Goal: Use online tool/utility: Utilize a website feature to perform a specific function

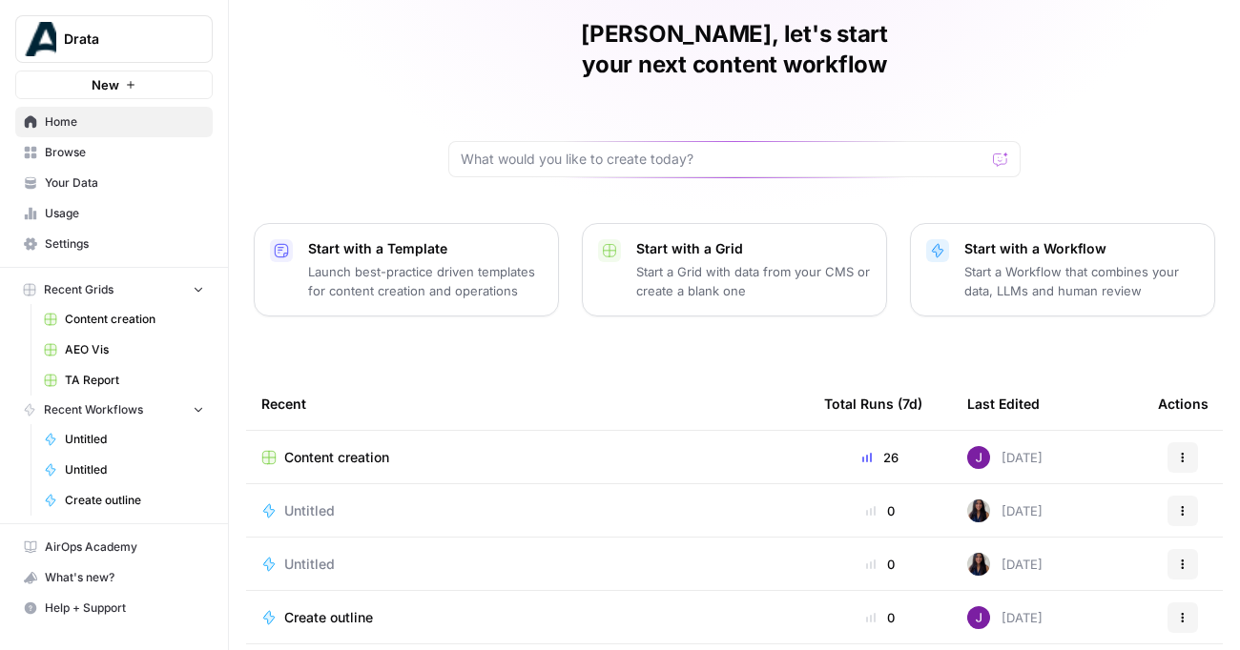
scroll to position [80, 0]
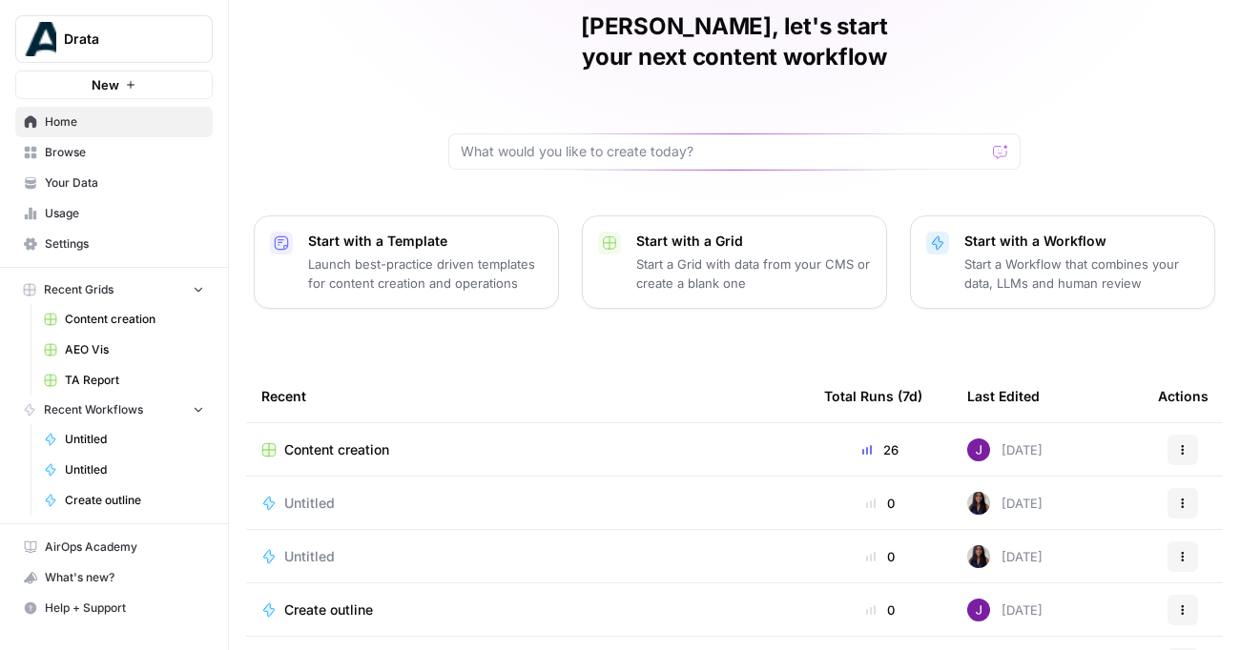
click at [109, 161] on link "Browse" at bounding box center [113, 152] width 197 height 31
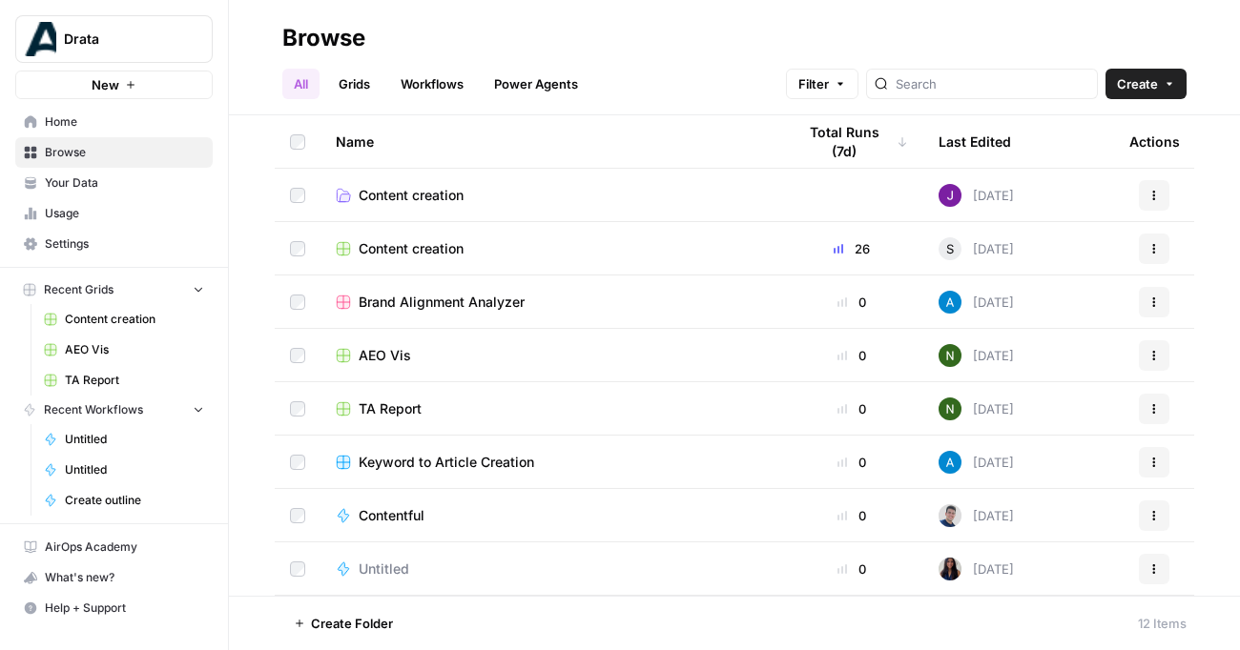
click at [353, 98] on link "Grids" at bounding box center [354, 84] width 54 height 31
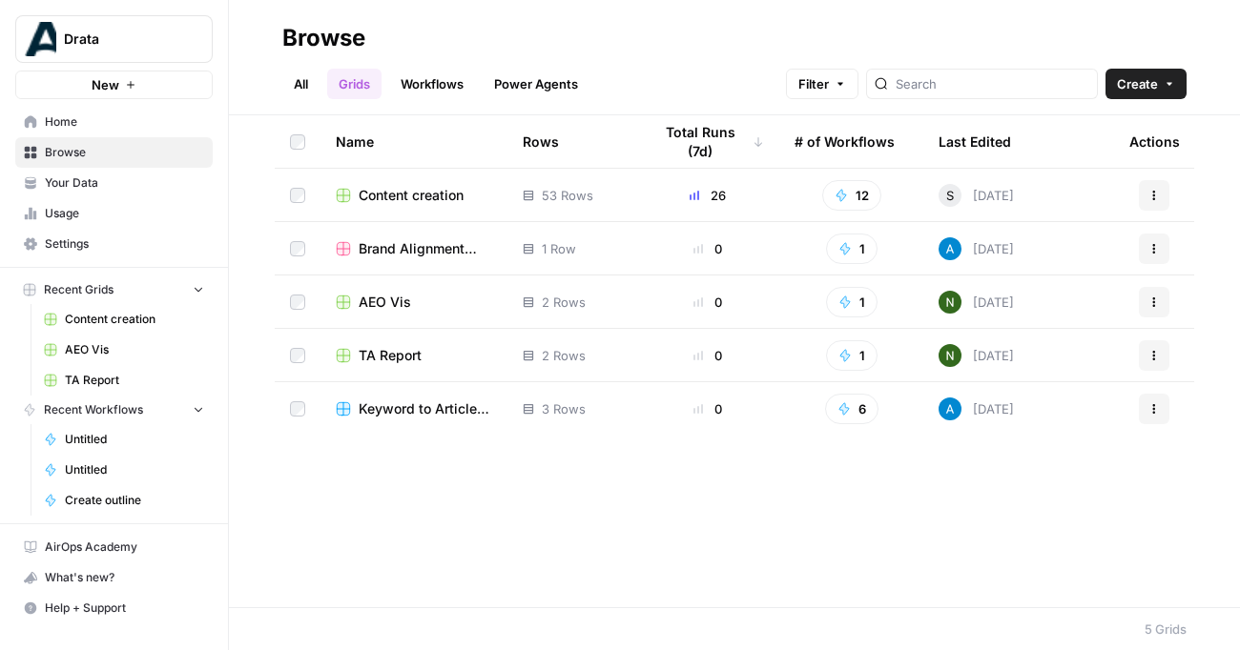
click at [437, 193] on span "Content creation" at bounding box center [411, 195] width 105 height 19
click at [413, 408] on span "Keyword to Article Creation" at bounding box center [426, 409] width 134 height 19
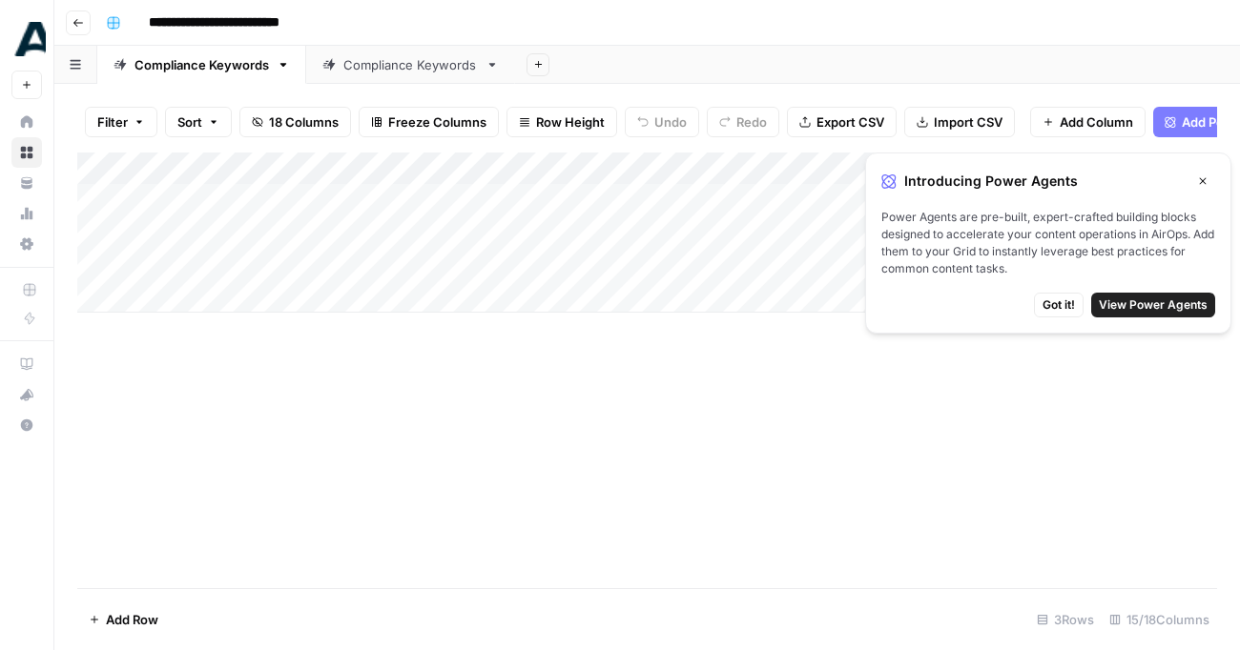
click at [82, 24] on icon "button" at bounding box center [77, 22] width 11 height 11
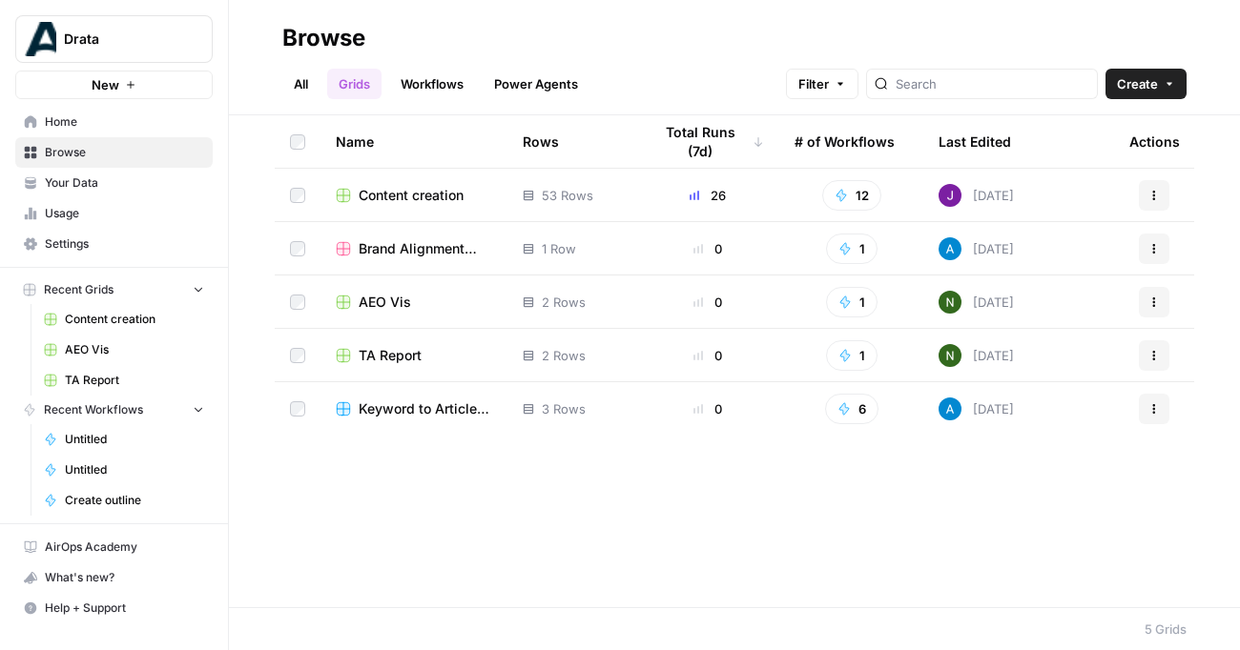
click at [383, 353] on span "TA Report" at bounding box center [390, 355] width 63 height 19
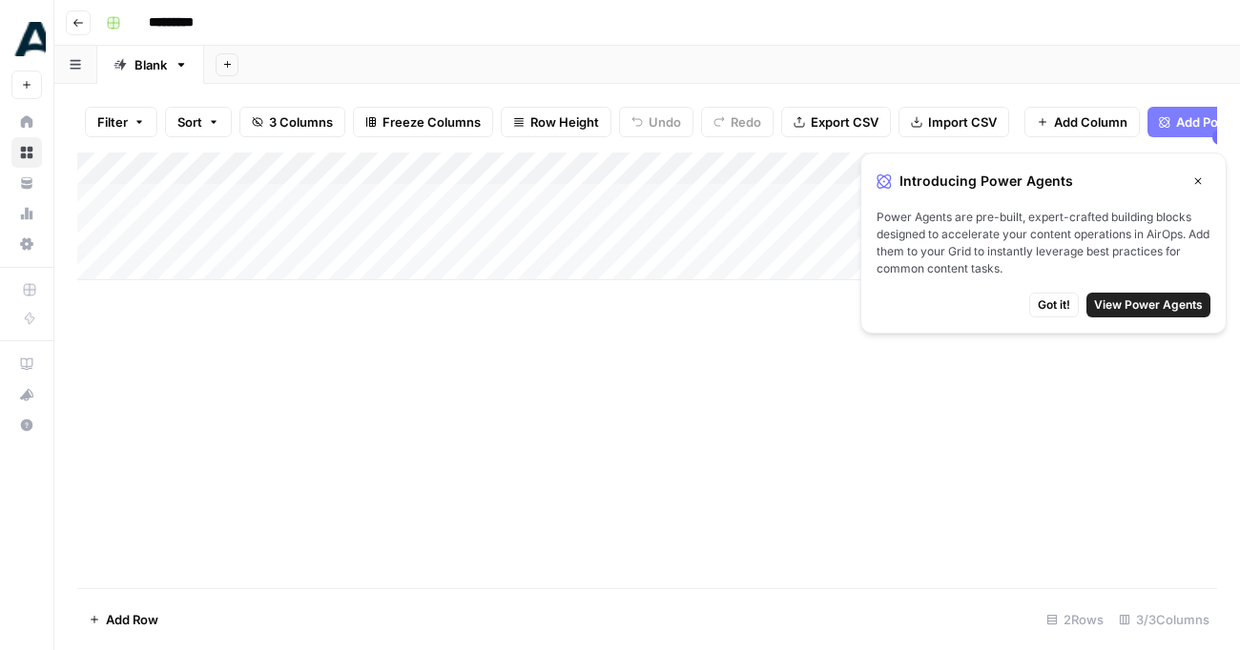
click at [80, 19] on icon "button" at bounding box center [77, 22] width 11 height 11
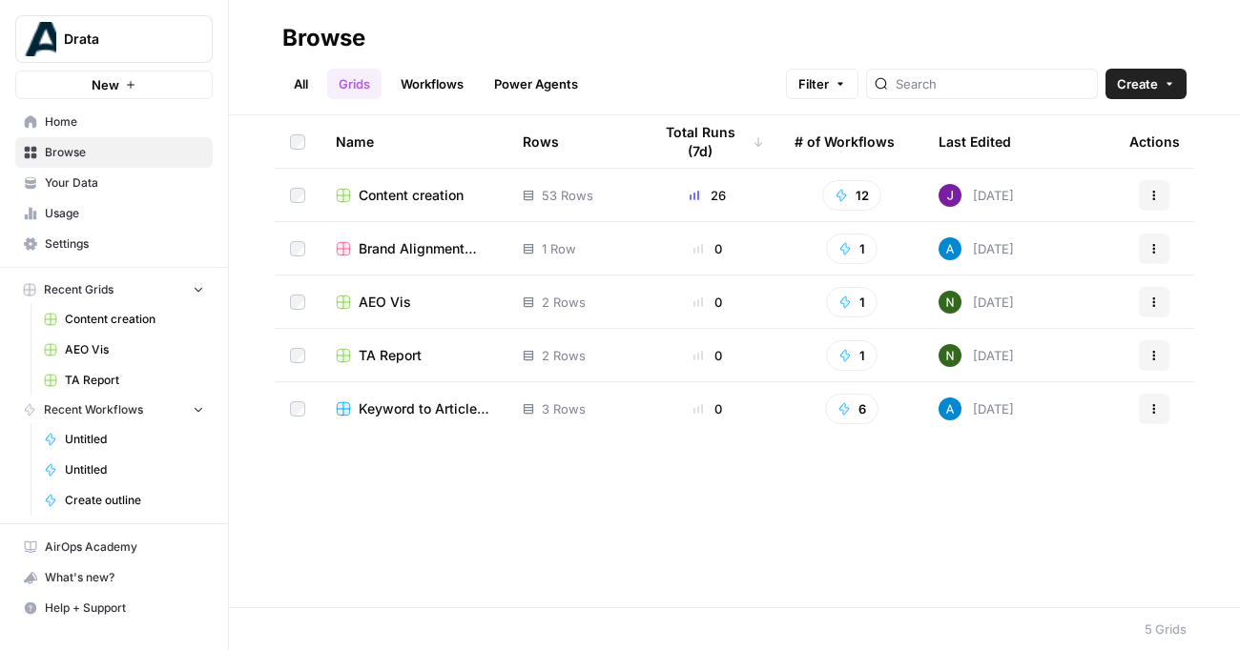
click at [408, 194] on span "Content creation" at bounding box center [411, 195] width 105 height 19
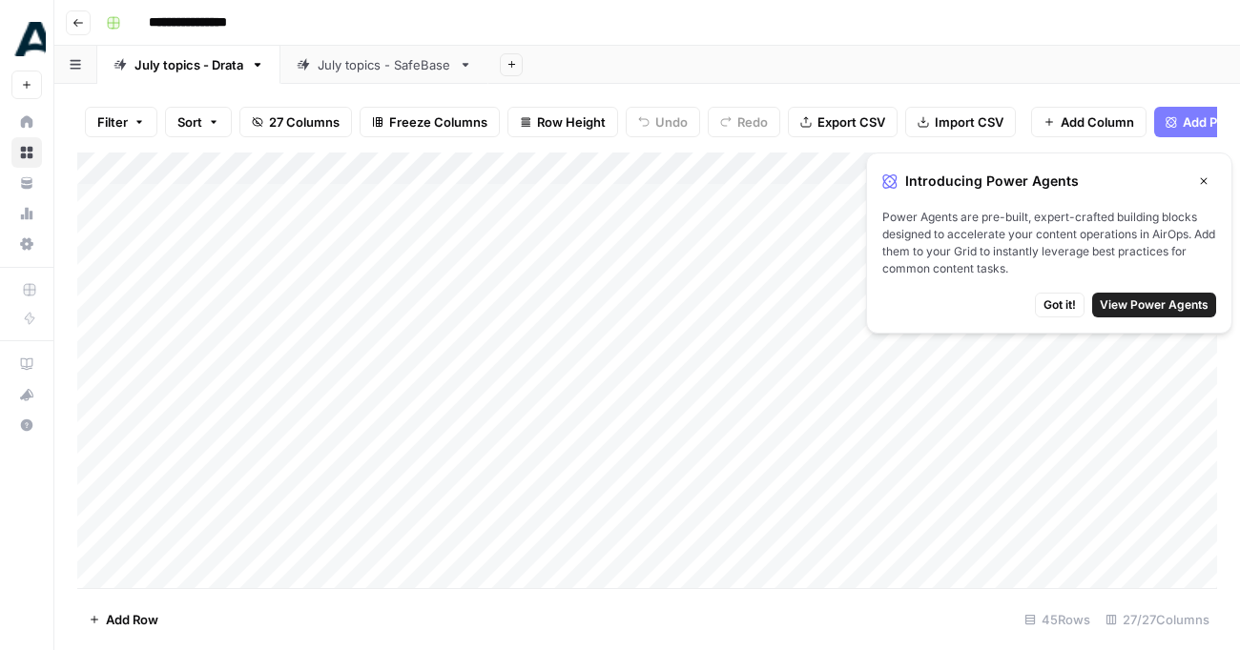
click at [1072, 305] on span "Got it!" at bounding box center [1059, 305] width 32 height 17
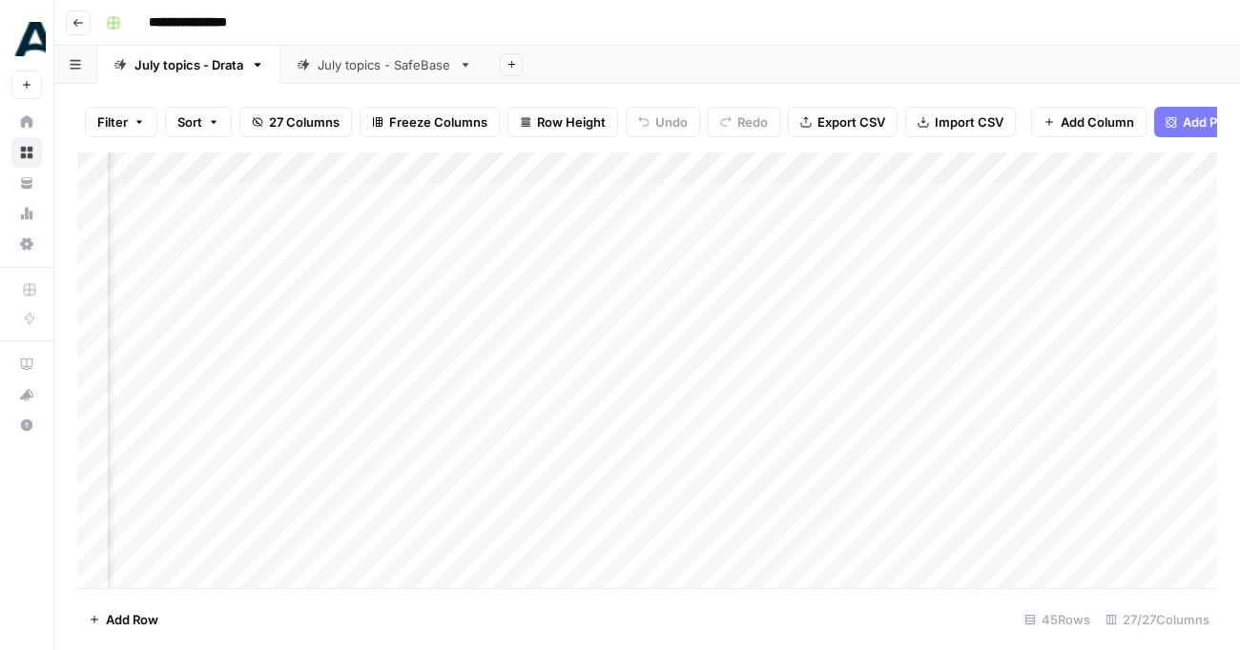
scroll to position [0, 3886]
click at [991, 211] on div "Add Column" at bounding box center [647, 371] width 1140 height 436
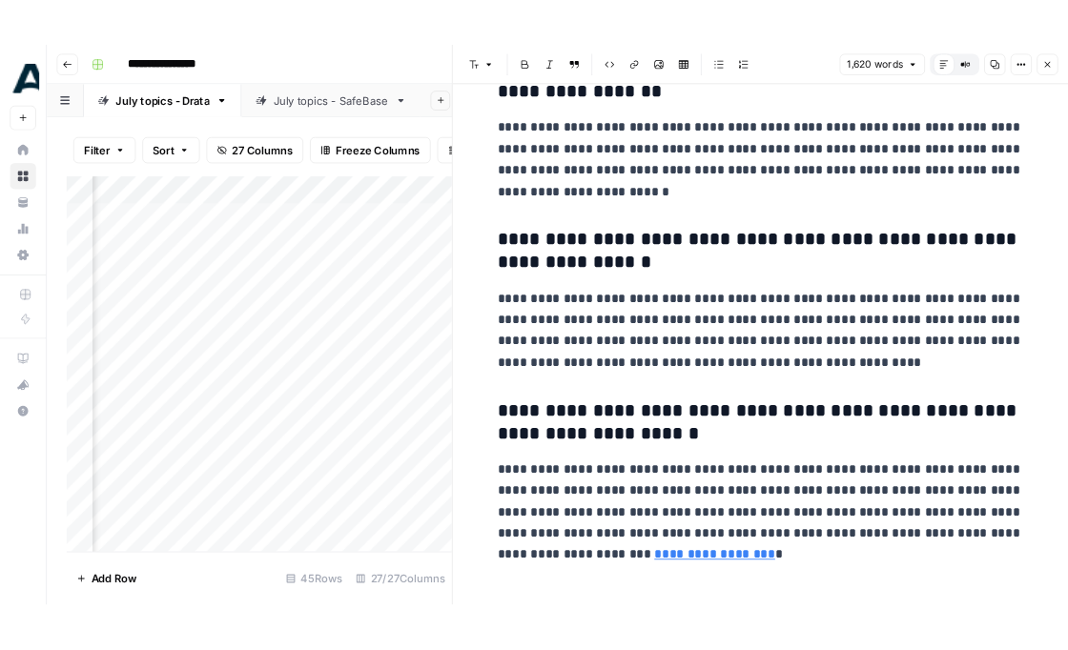
scroll to position [5036, 0]
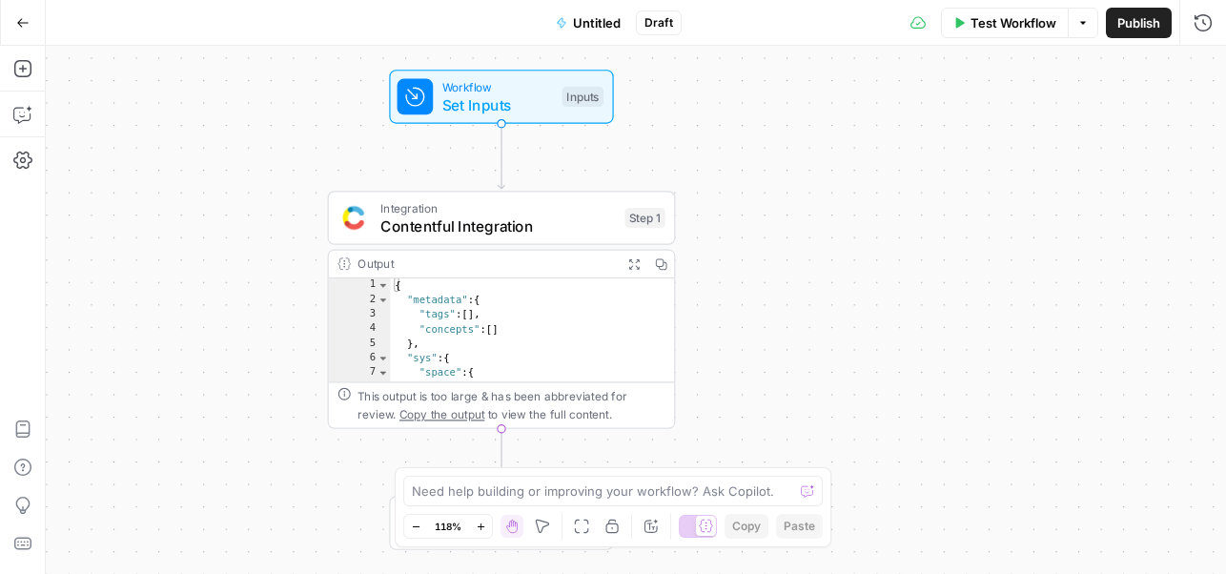
click at [627, 342] on div "{ "metadata" : { "tags" : [ ] , "concepts" : [ ] } , "sys" : { "space" : { "sys…" at bounding box center [533, 345] width 285 height 134
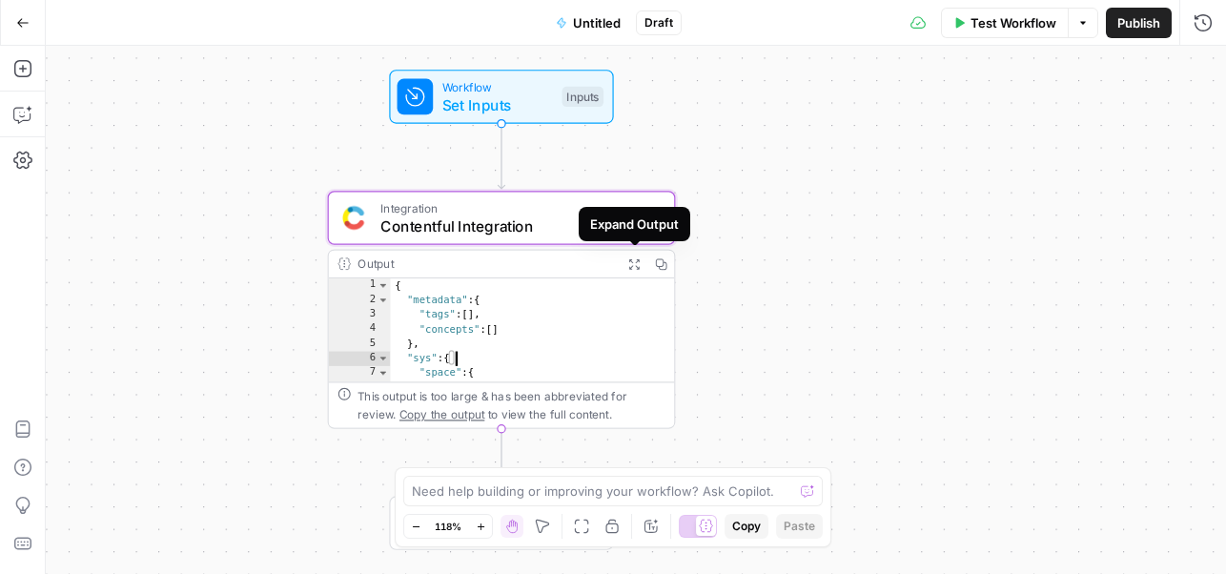
click at [637, 263] on icon "button" at bounding box center [634, 263] width 12 height 12
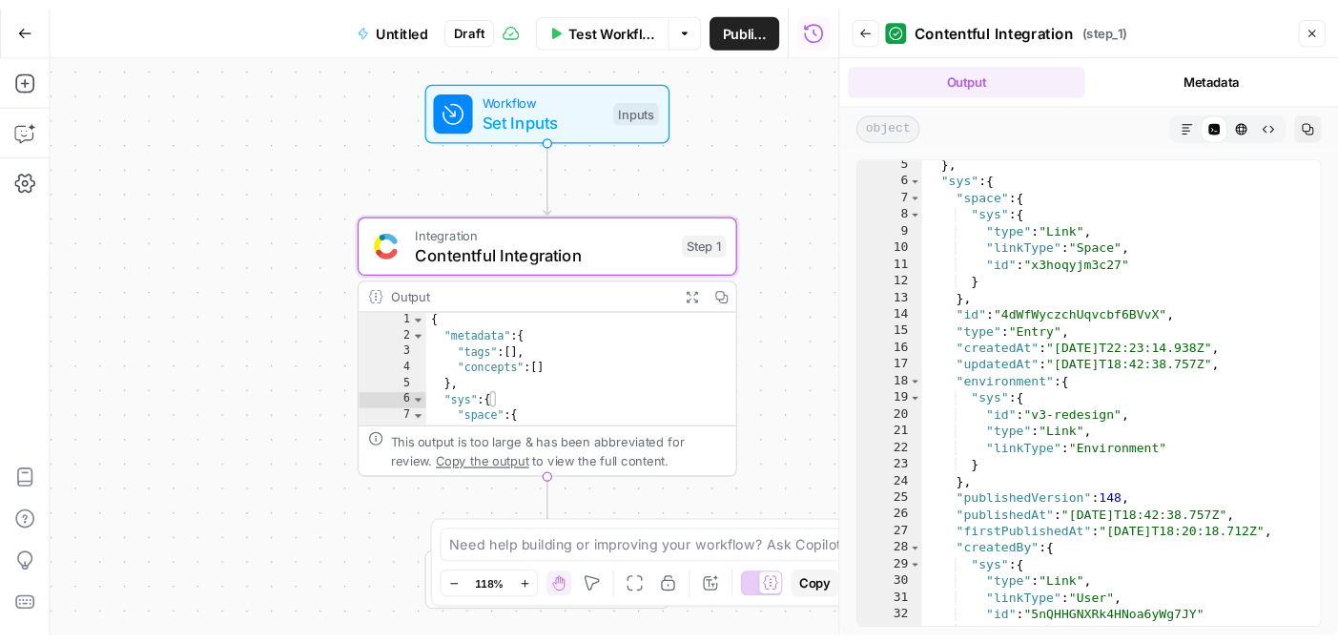
scroll to position [27, 0]
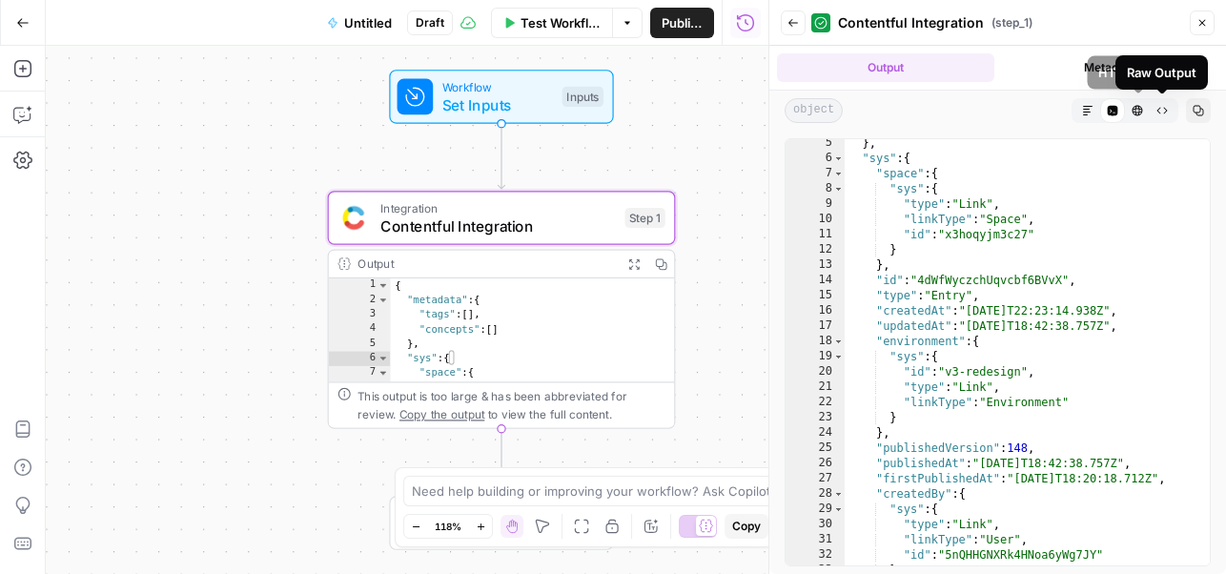
click at [957, 110] on icon "button" at bounding box center [1137, 110] width 11 height 11
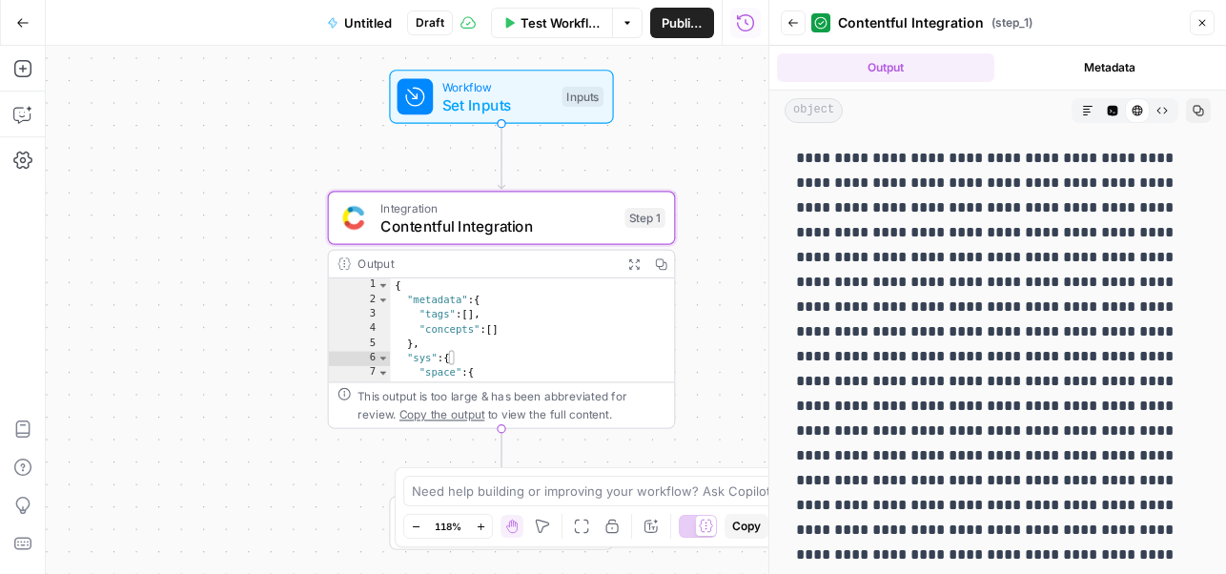
click at [957, 112] on icon "button" at bounding box center [1112, 110] width 11 height 11
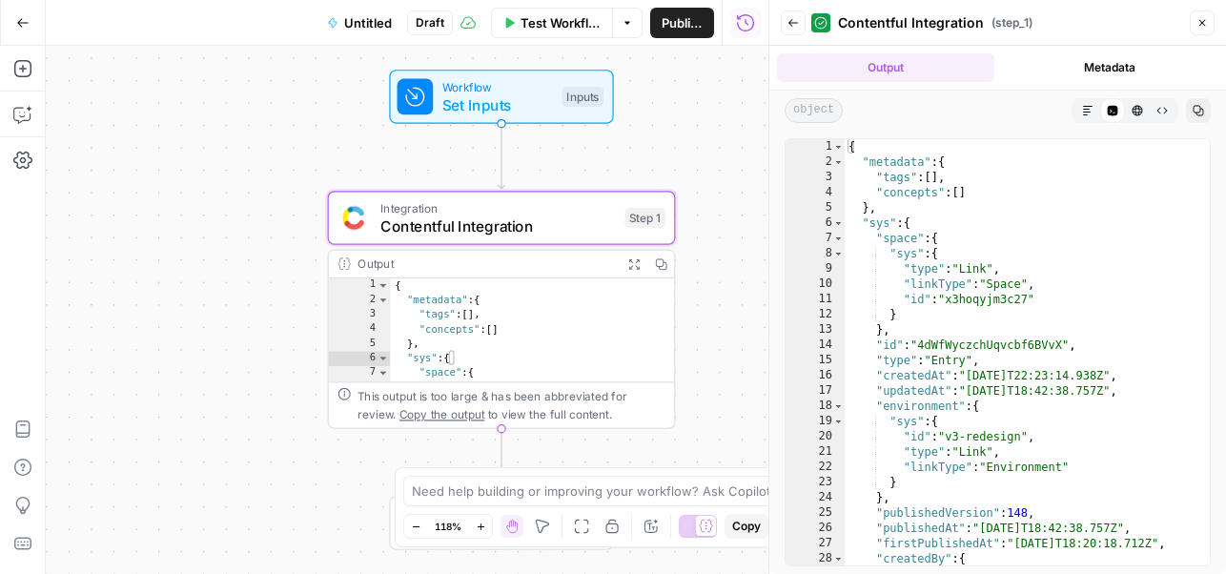
click at [957, 112] on icon "button" at bounding box center [1088, 111] width 10 height 10
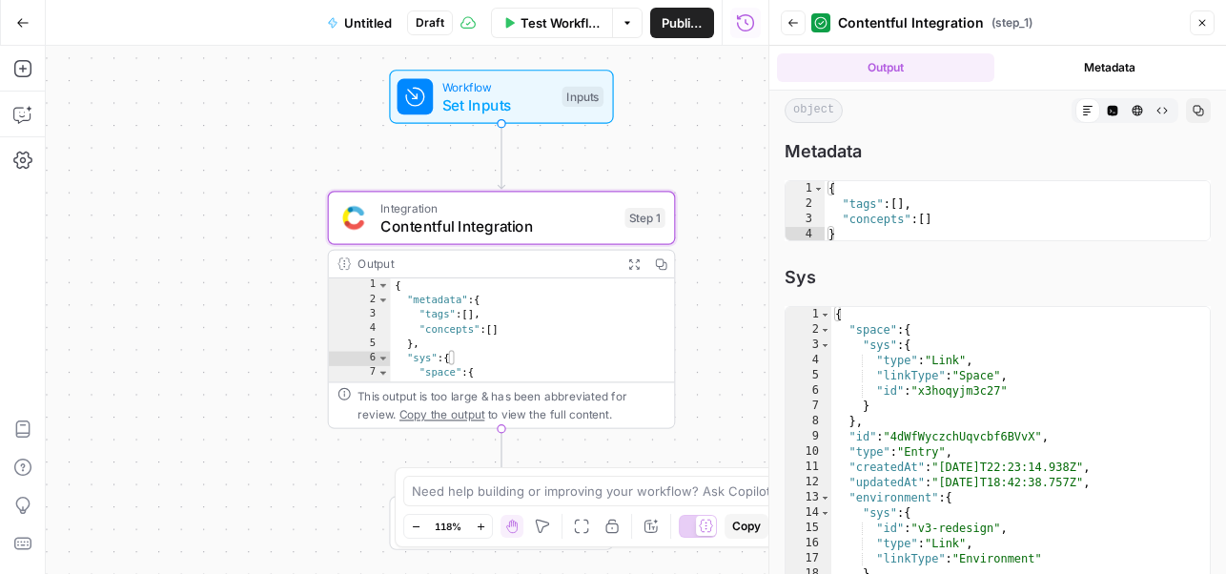
click at [957, 71] on button "Metadata" at bounding box center [1110, 67] width 217 height 29
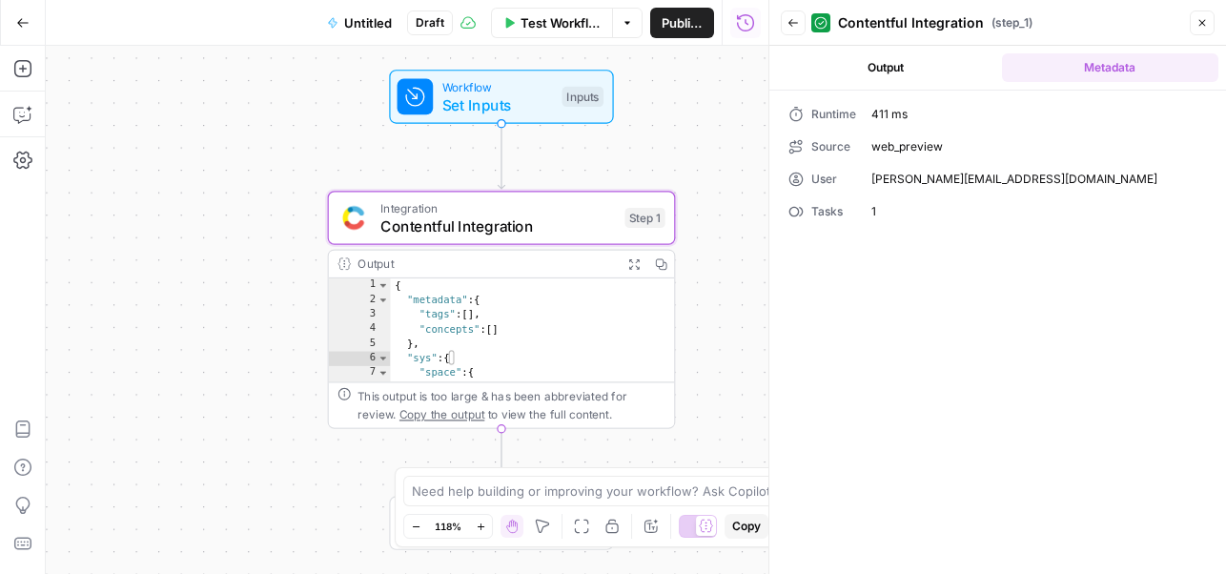
click at [885, 75] on button "Output" at bounding box center [885, 67] width 217 height 29
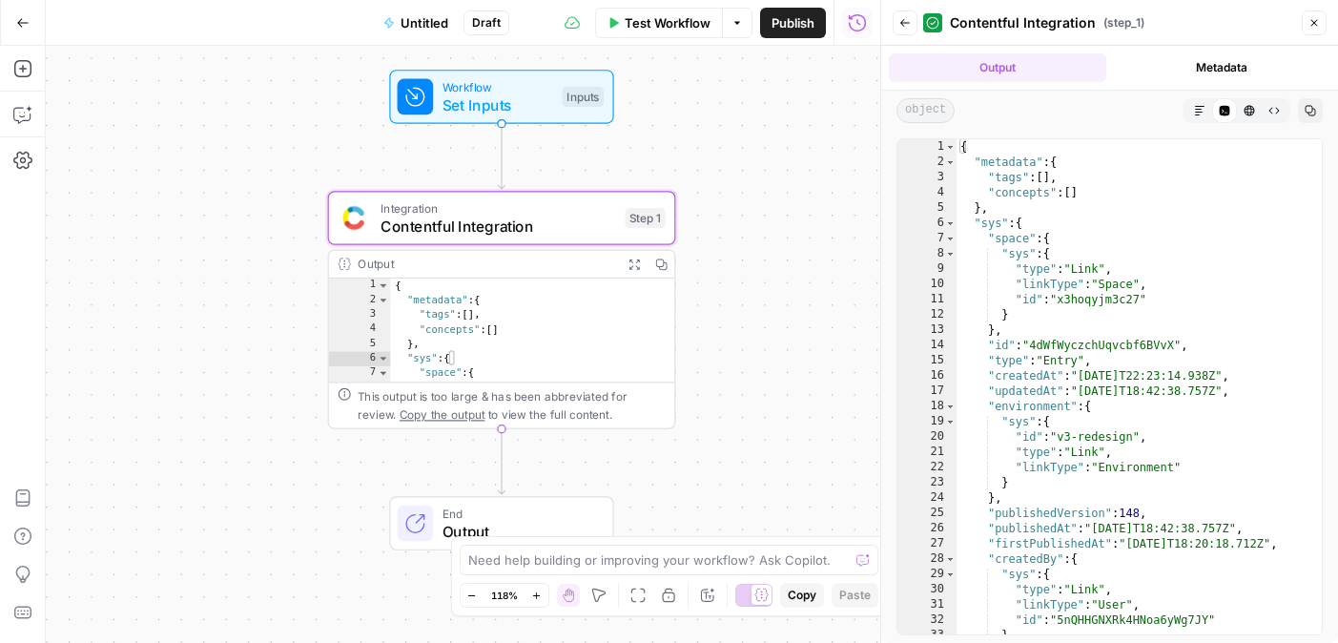
click at [488, 509] on span "End" at bounding box center [519, 513] width 153 height 18
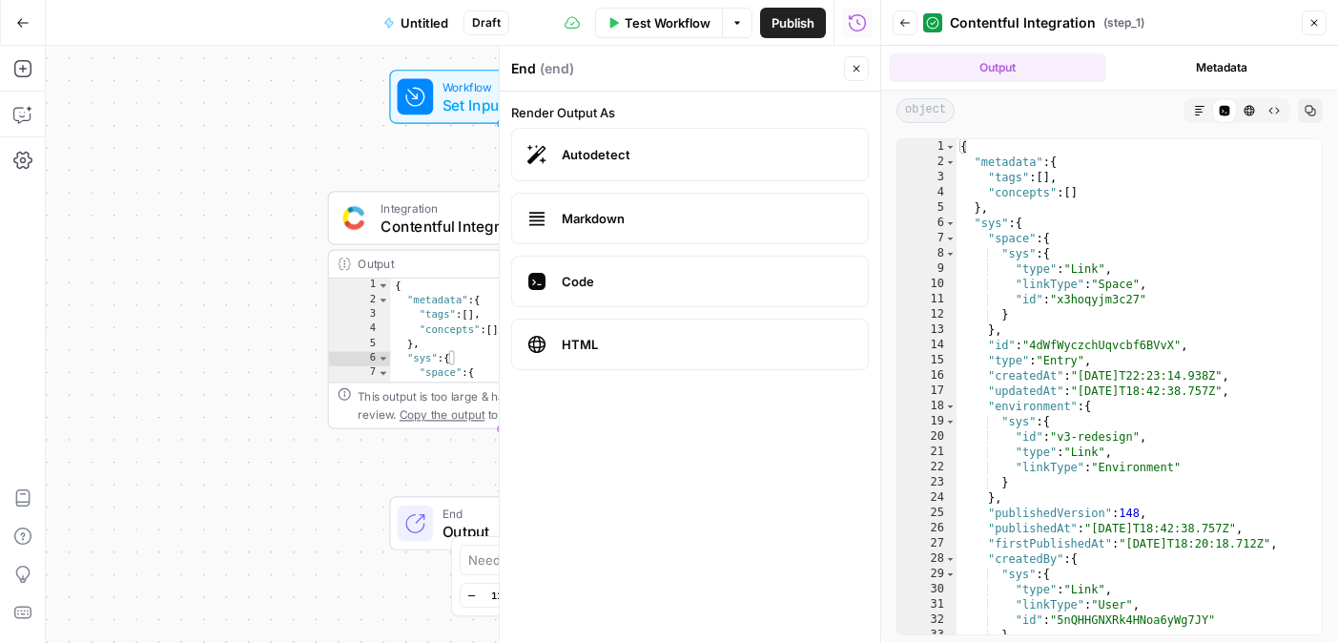
click at [666, 223] on span "Markdown" at bounding box center [707, 218] width 291 height 19
click at [183, 186] on div "Workflow Set Inputs Inputs Integration Contentful Integration Step 1 Output Exp…" at bounding box center [463, 344] width 834 height 597
click at [854, 72] on icon "button" at bounding box center [856, 68] width 11 height 11
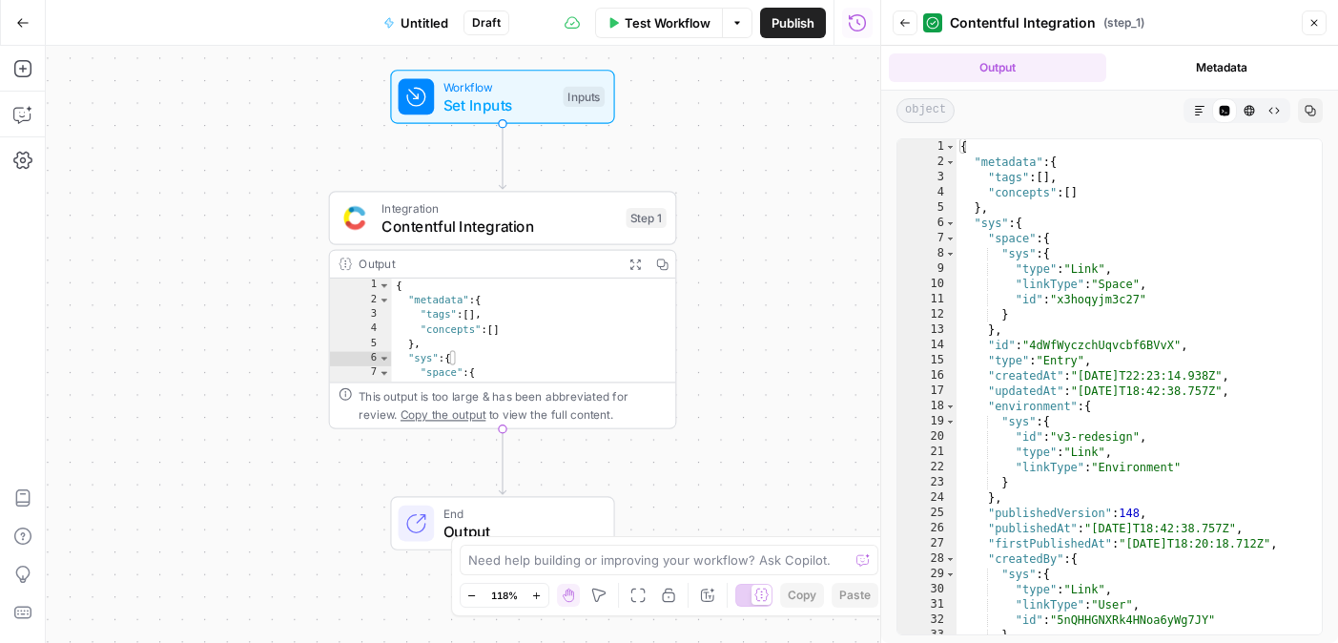
click at [957, 13] on button "Close" at bounding box center [1314, 22] width 25 height 25
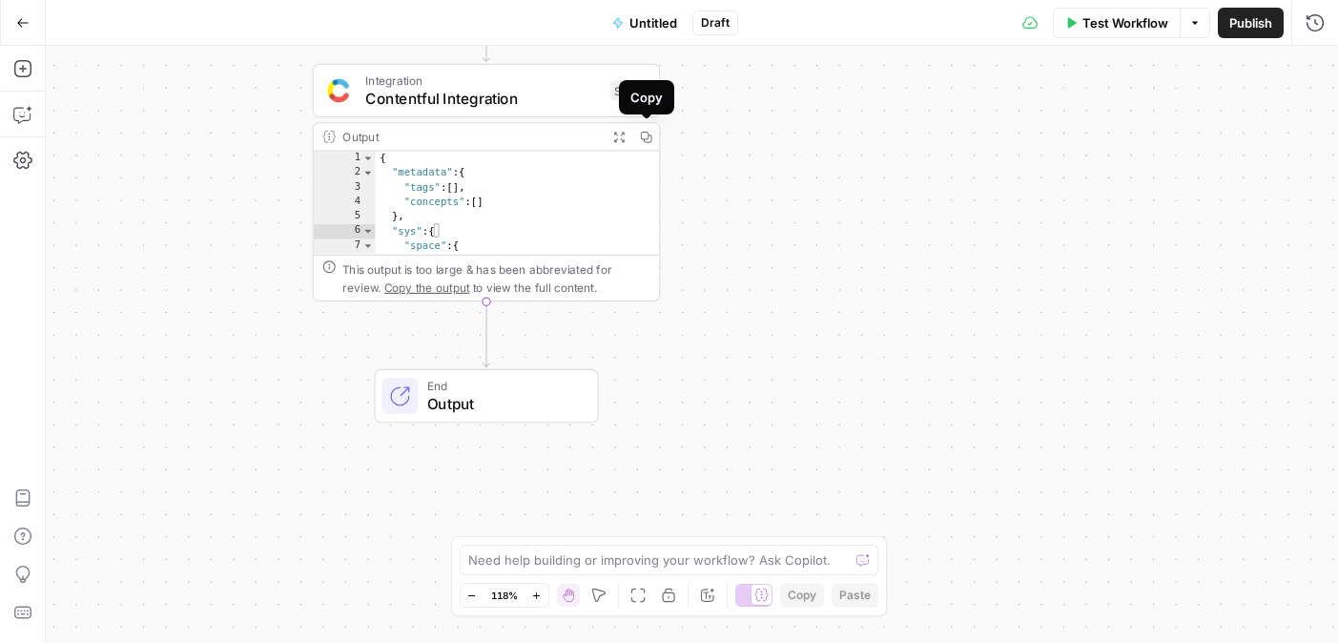
type textarea "**********"
click at [611, 166] on div "{ "metadata" : { "tags" : [ ] , "concepts" : [ ] } , "sys" : { "space" : { "sys…" at bounding box center [518, 219] width 285 height 134
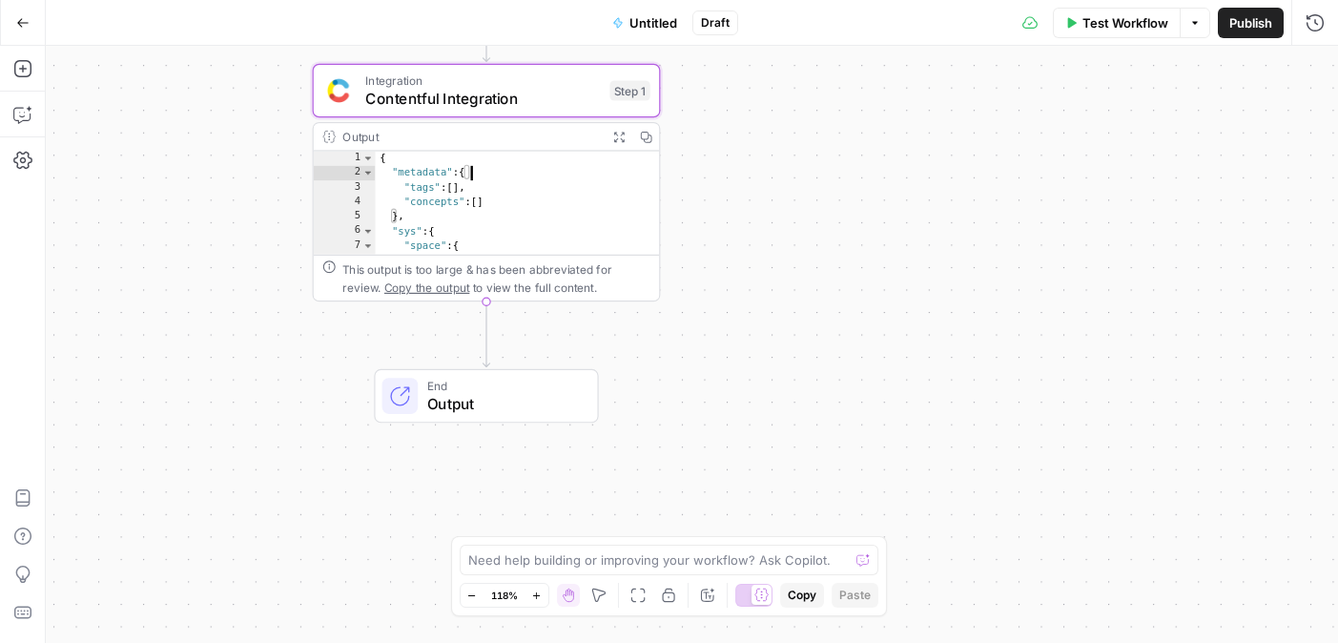
click at [512, 130] on div "Output" at bounding box center [470, 137] width 256 height 18
click at [369, 141] on div "Output" at bounding box center [470, 137] width 256 height 18
click at [613, 134] on icon "button" at bounding box center [618, 137] width 12 height 12
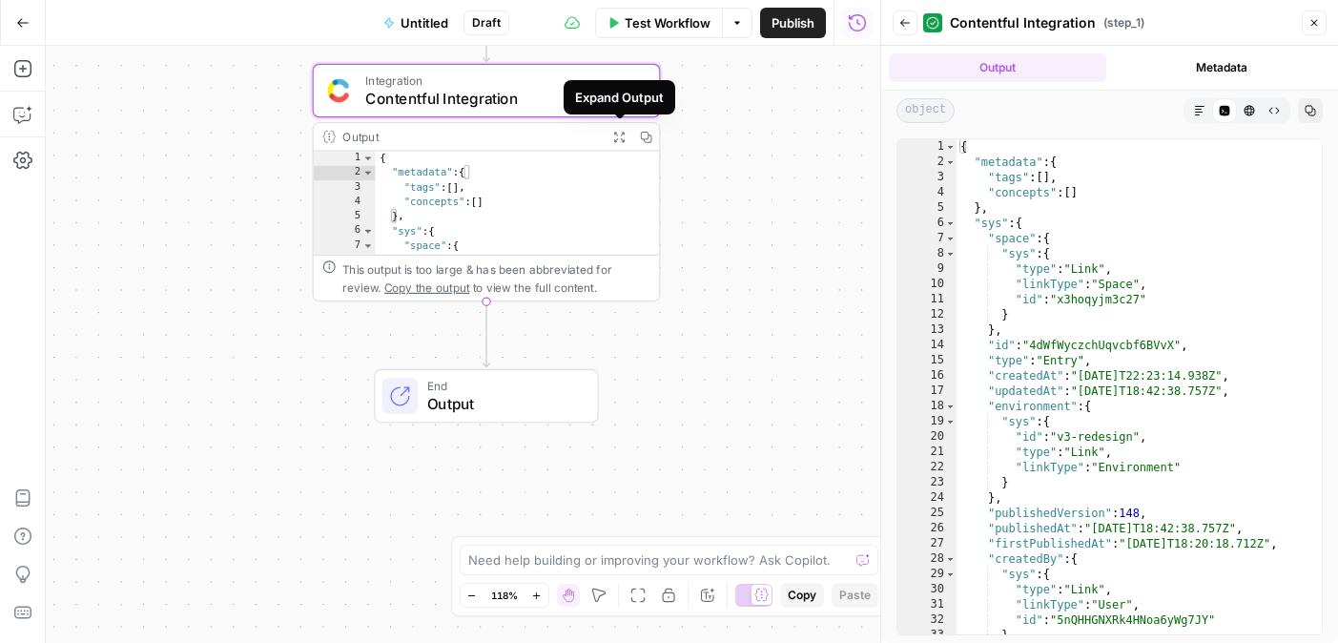
click at [615, 143] on button "Expand Output" at bounding box center [619, 136] width 27 height 27
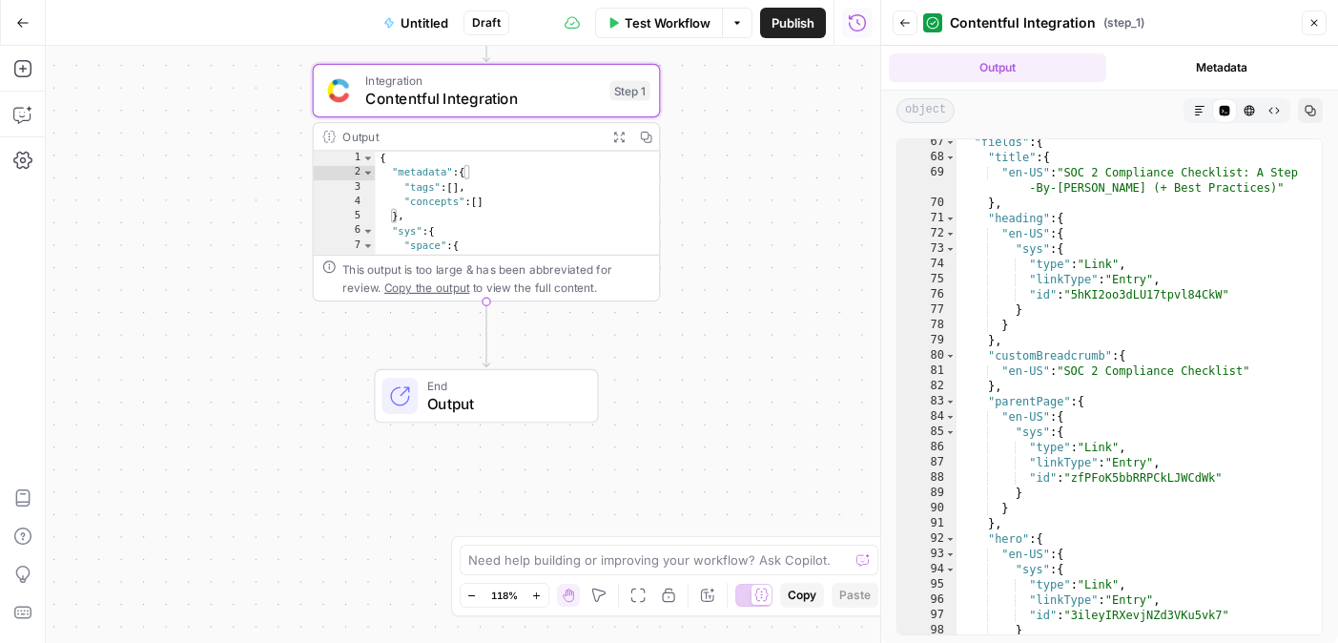
scroll to position [423, 0]
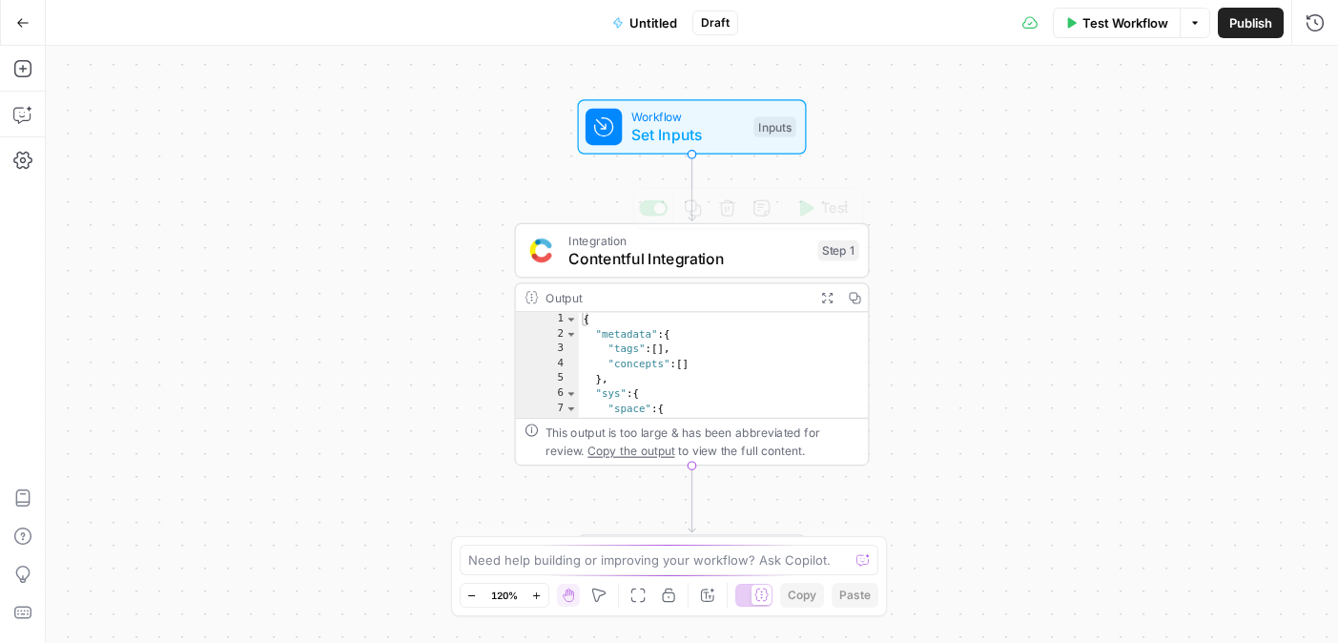
click at [834, 296] on button "Expand Output" at bounding box center [827, 297] width 28 height 28
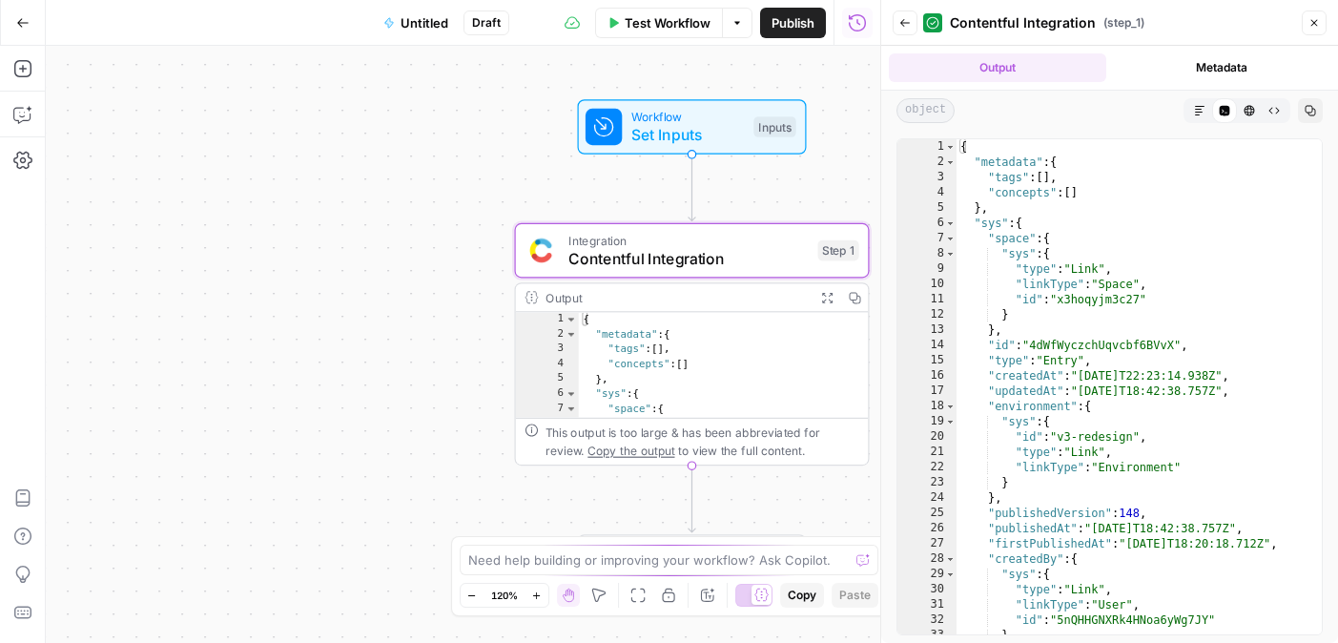
click at [252, 280] on div "Workflow Set Inputs Inputs Integration Contentful Integration Step 1 Output Exp…" at bounding box center [463, 344] width 834 height 597
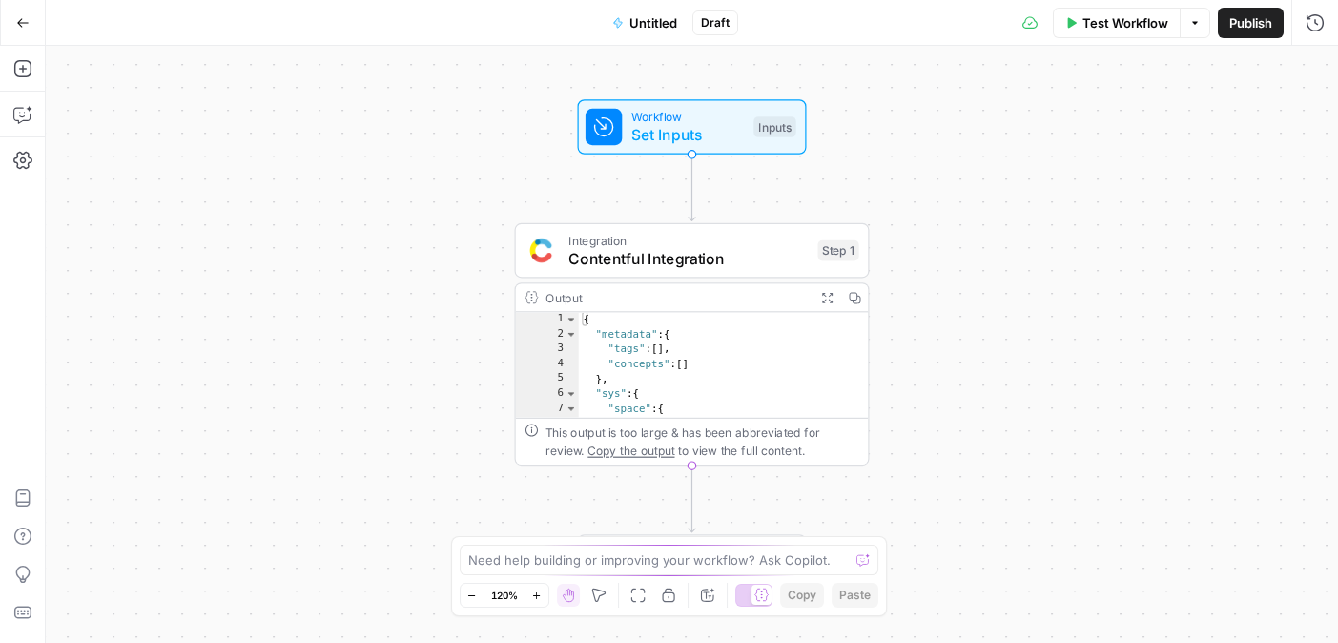
type textarea "********"
click at [756, 380] on div "{ "metadata" : { "tags" : [ ] , "concepts" : [ ] } , "sys" : { "space" : { "sys…" at bounding box center [724, 380] width 291 height 137
click at [819, 299] on button "Expand Output" at bounding box center [827, 297] width 28 height 28
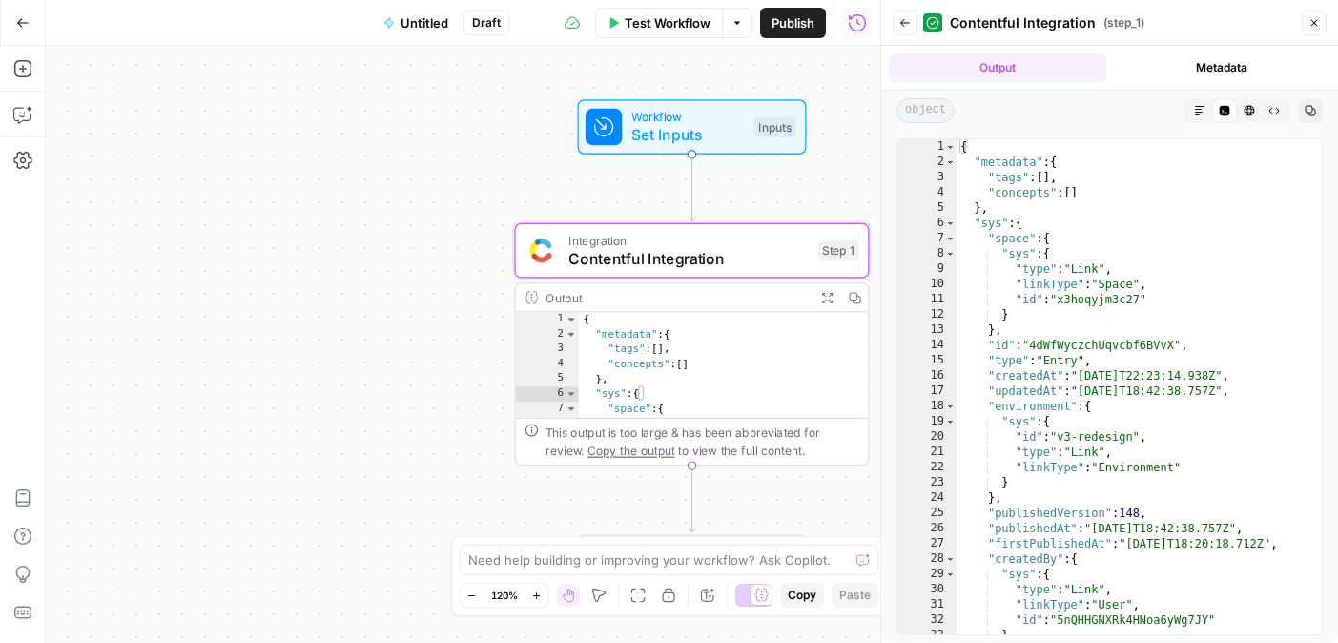
click at [937, 118] on span "object" at bounding box center [925, 110] width 58 height 25
click at [1245, 110] on icon "button" at bounding box center [1250, 111] width 10 height 10
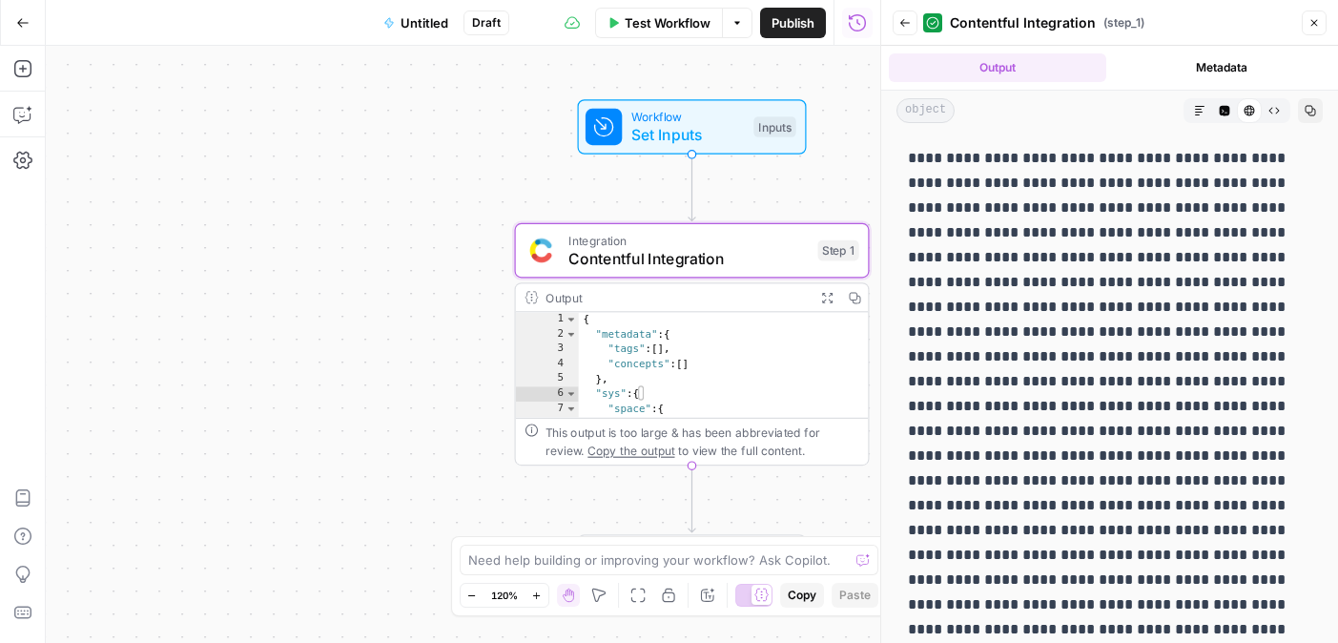
click at [1270, 110] on icon "button" at bounding box center [1273, 110] width 11 height 11
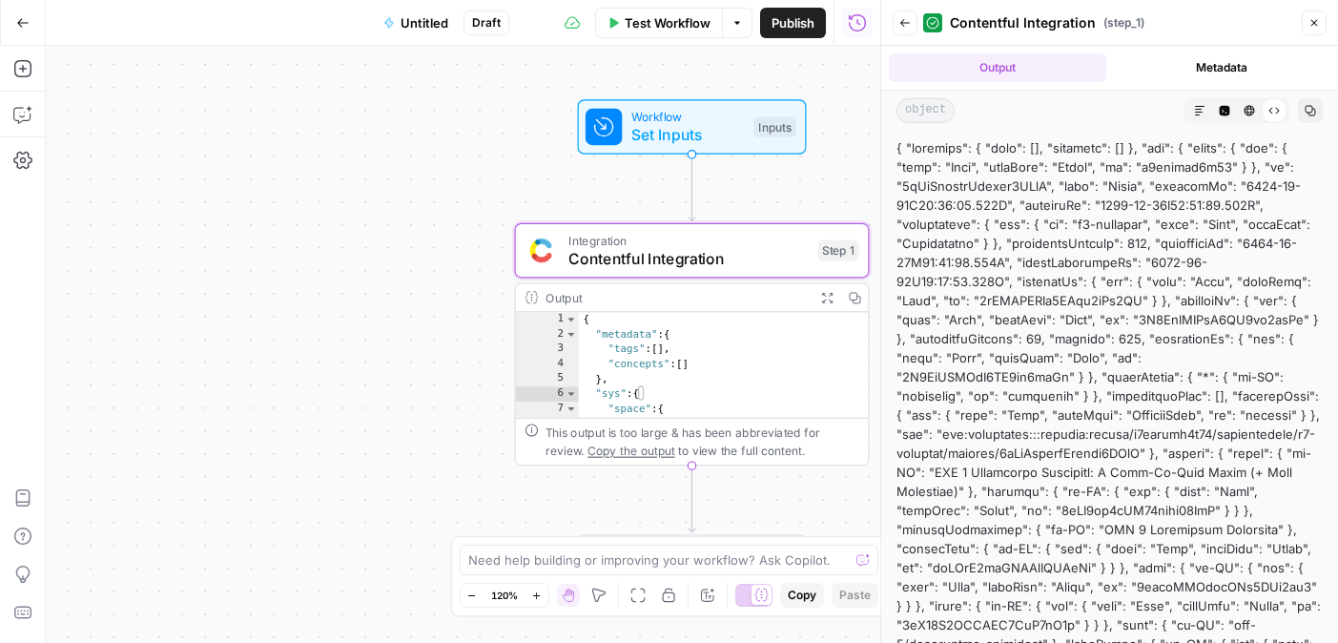
click at [1249, 110] on icon "button" at bounding box center [1249, 110] width 11 height 11
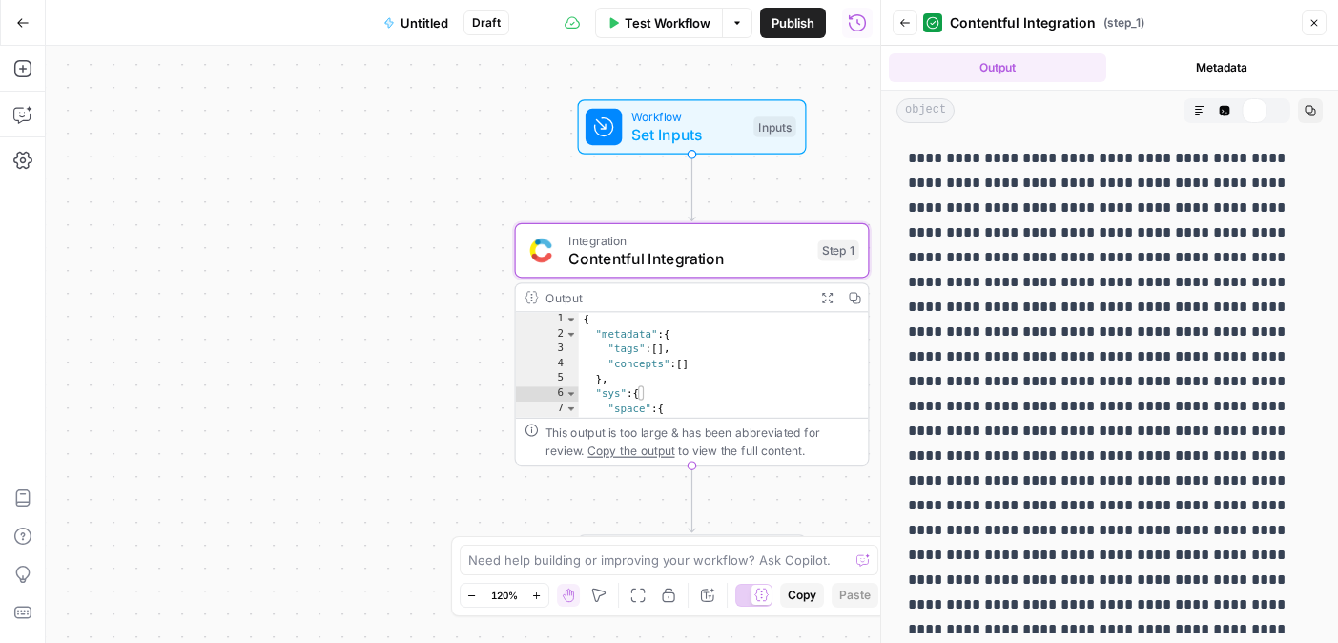
click at [1218, 111] on span "Code Editor" at bounding box center [1218, 111] width 1 height 1
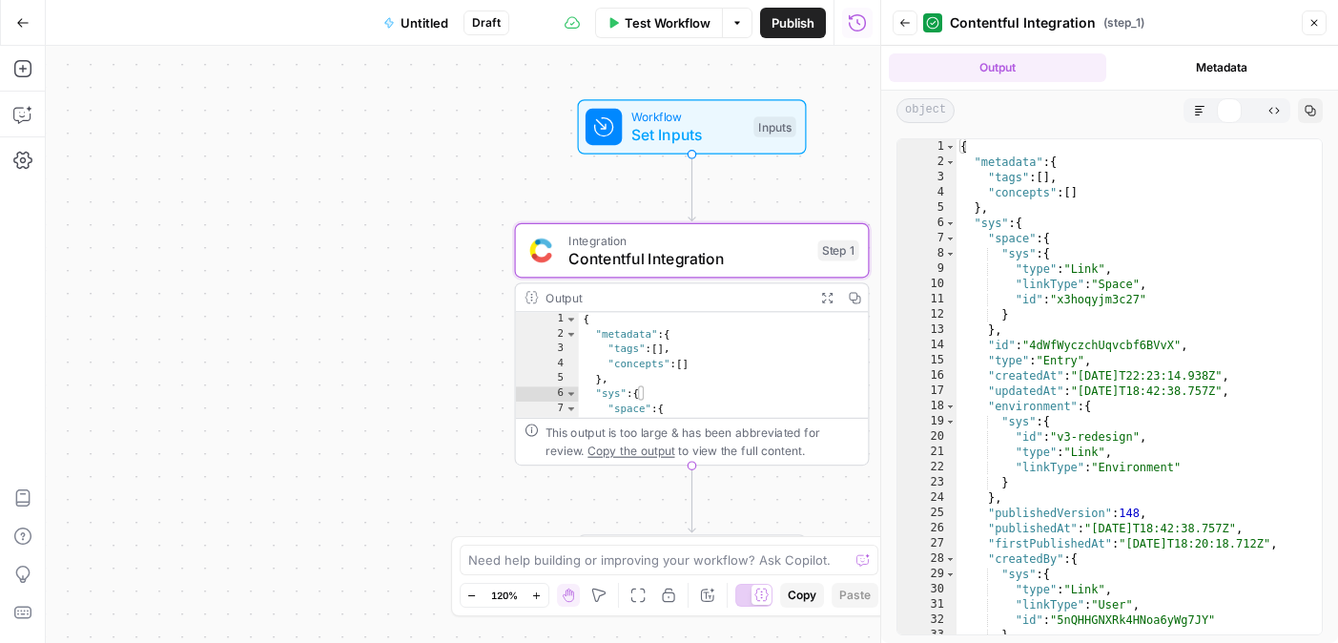
click at [1195, 110] on icon "button" at bounding box center [1199, 110] width 11 height 11
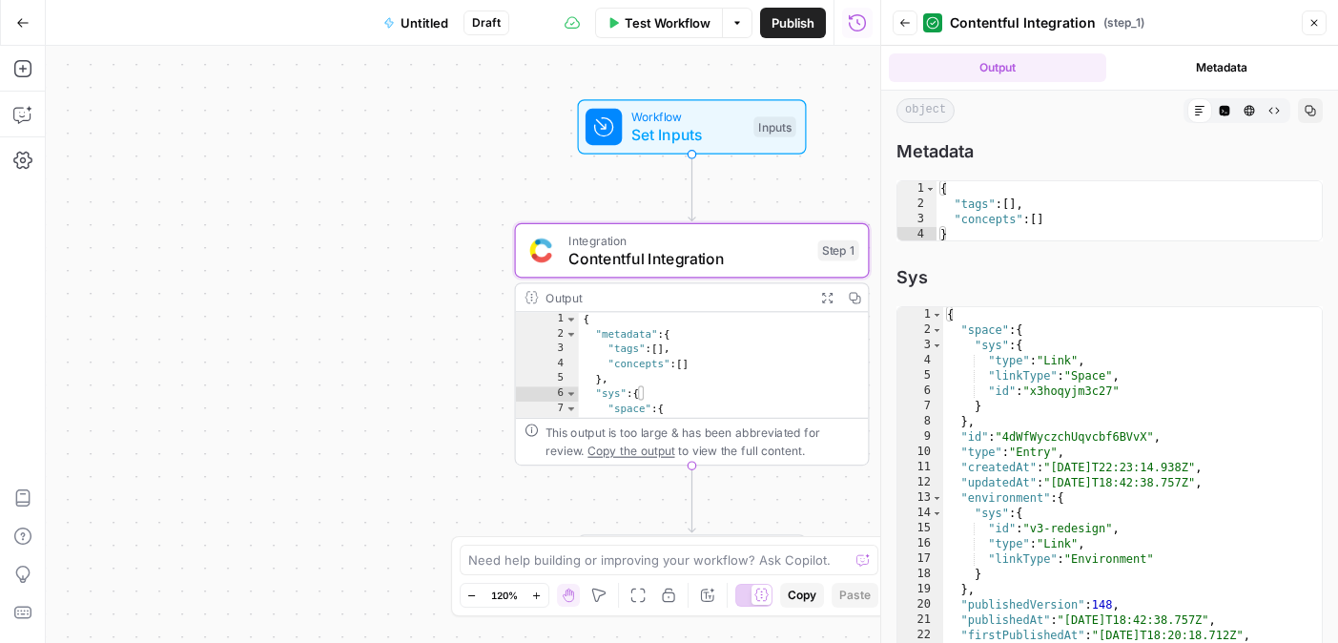
click at [767, 250] on span "Contentful Integration" at bounding box center [688, 258] width 240 height 23
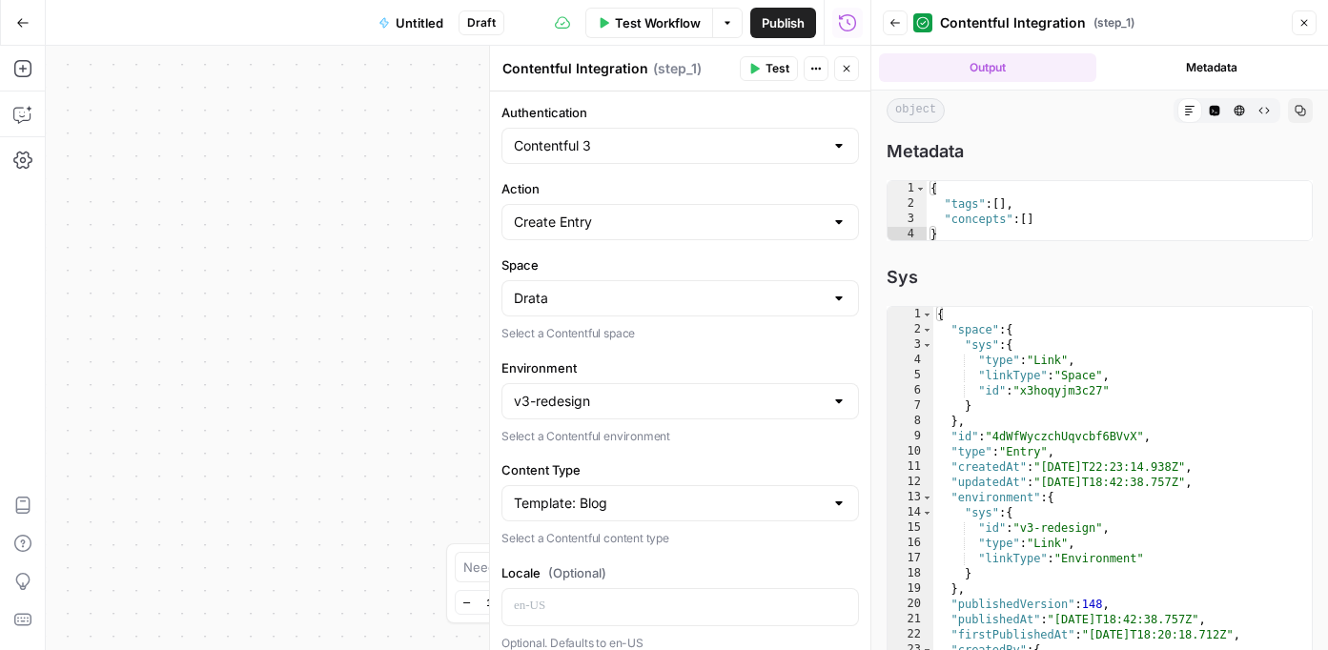
click at [811, 74] on button "Actions" at bounding box center [816, 68] width 25 height 25
click at [266, 128] on div "Workflow Set Inputs Inputs Integration Contentful Integration Step 1 Output Exp…" at bounding box center [458, 348] width 825 height 605
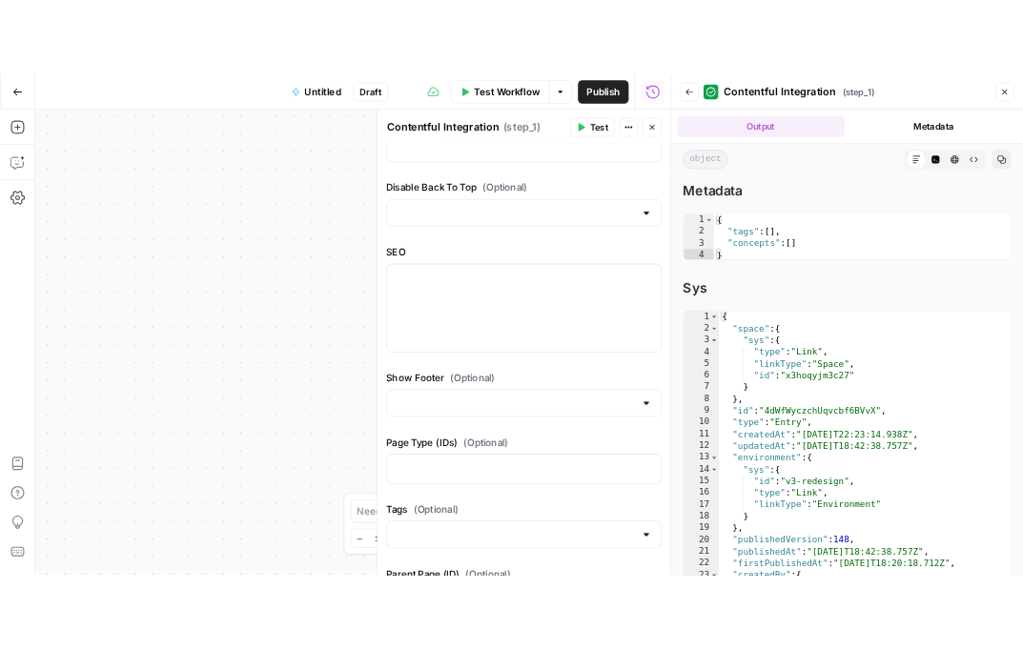
scroll to position [2272, 0]
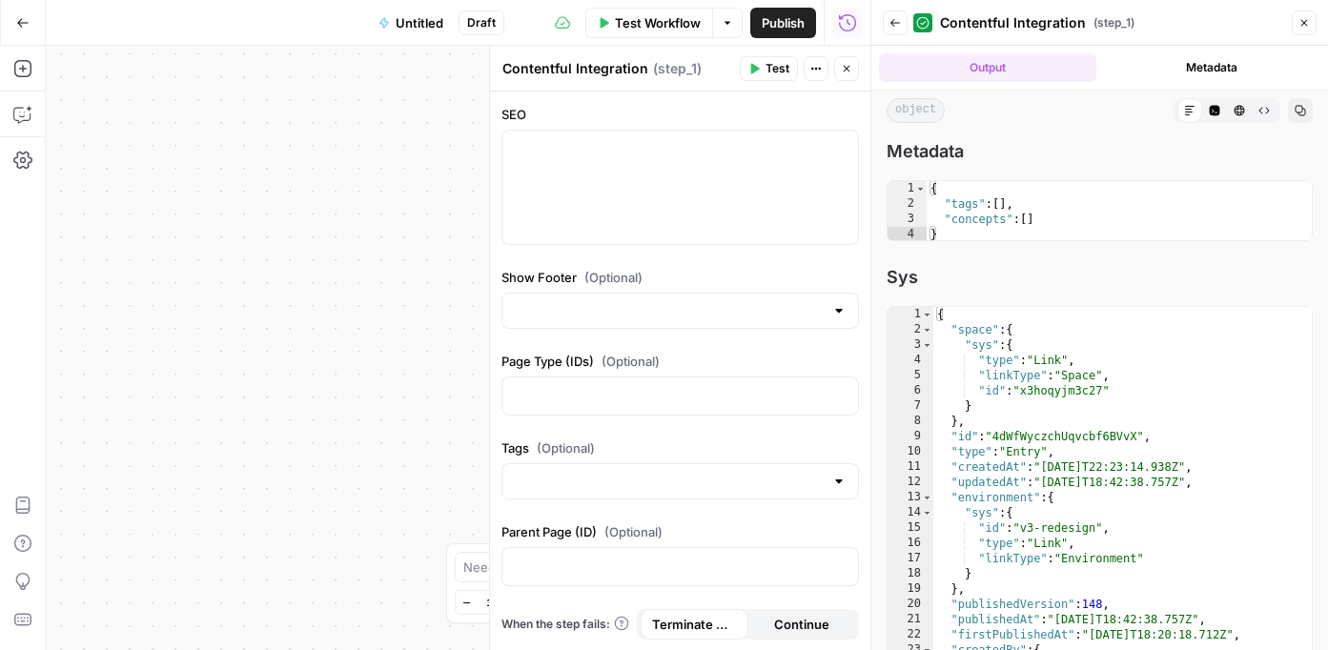
click at [1292, 15] on button "Close" at bounding box center [1304, 22] width 25 height 25
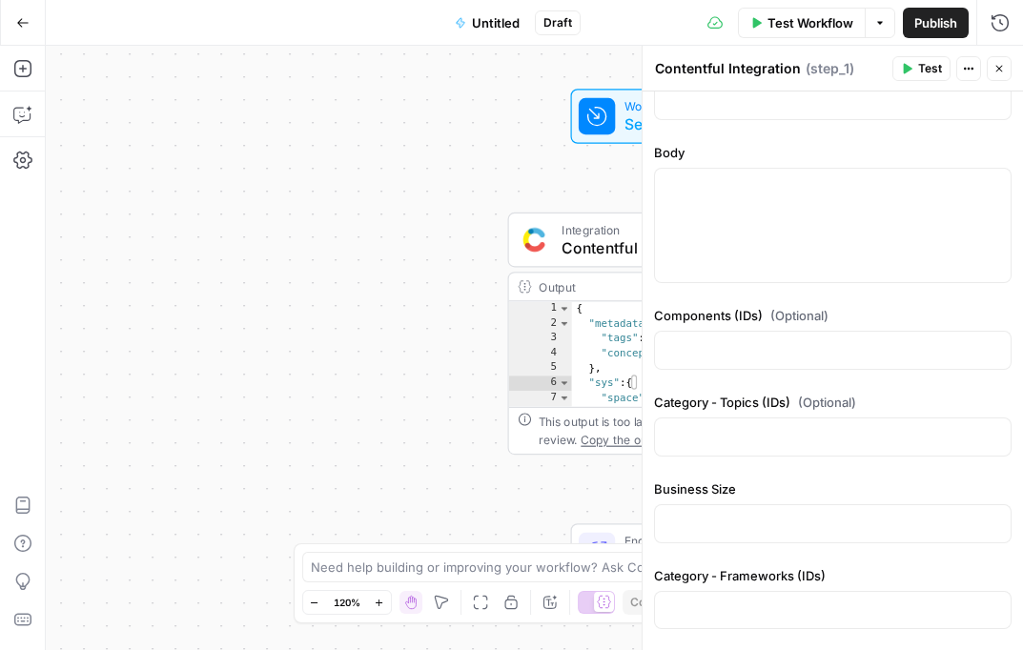
scroll to position [1211, 0]
